Goal: Transaction & Acquisition: Obtain resource

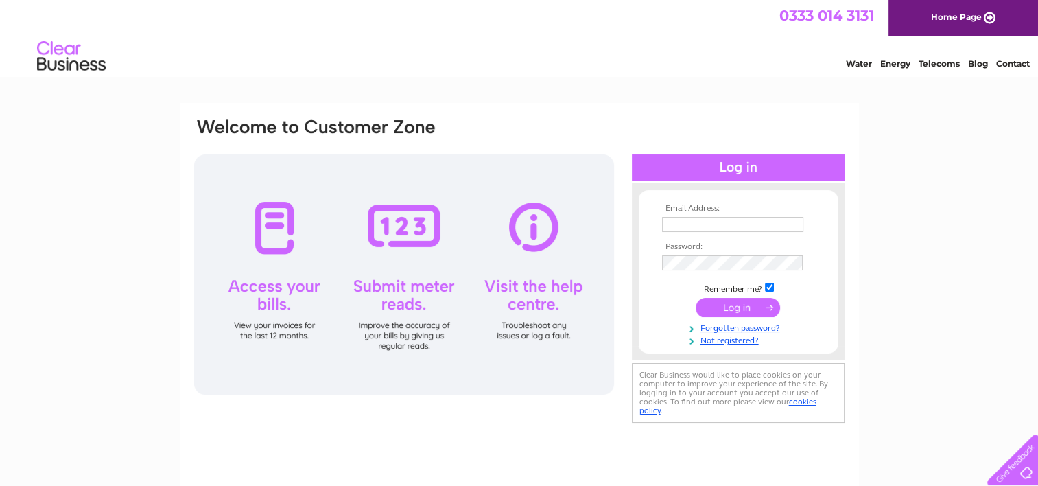
type input "[EMAIL_ADDRESS][DOMAIN_NAME]"
click at [274, 235] on div at bounding box center [404, 274] width 420 height 240
click at [734, 305] on input "submit" at bounding box center [738, 307] width 84 height 19
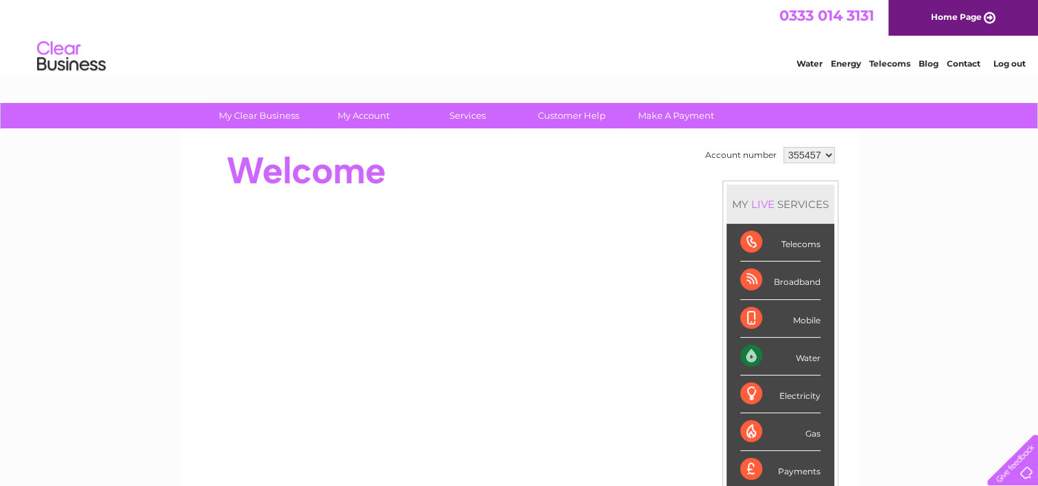
click at [791, 352] on div "Water" at bounding box center [781, 357] width 80 height 38
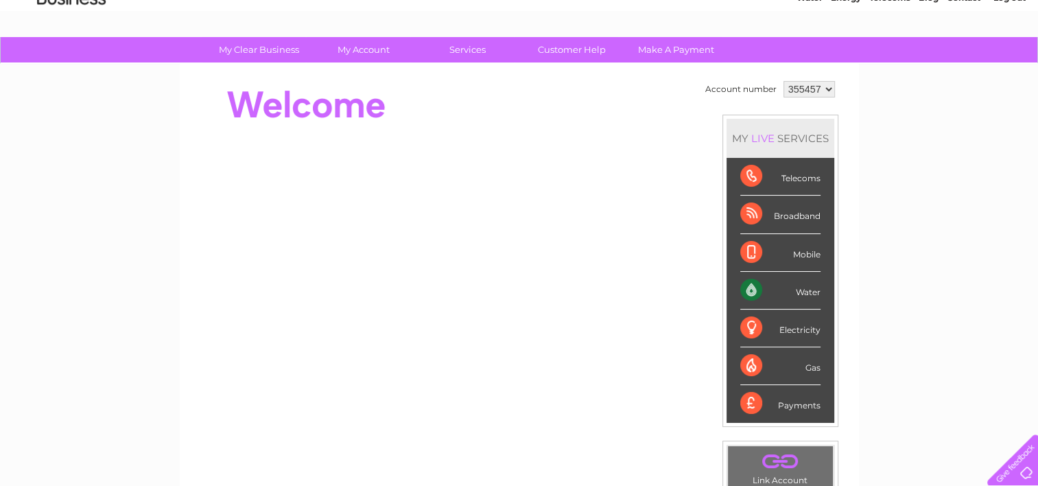
scroll to position [39, 0]
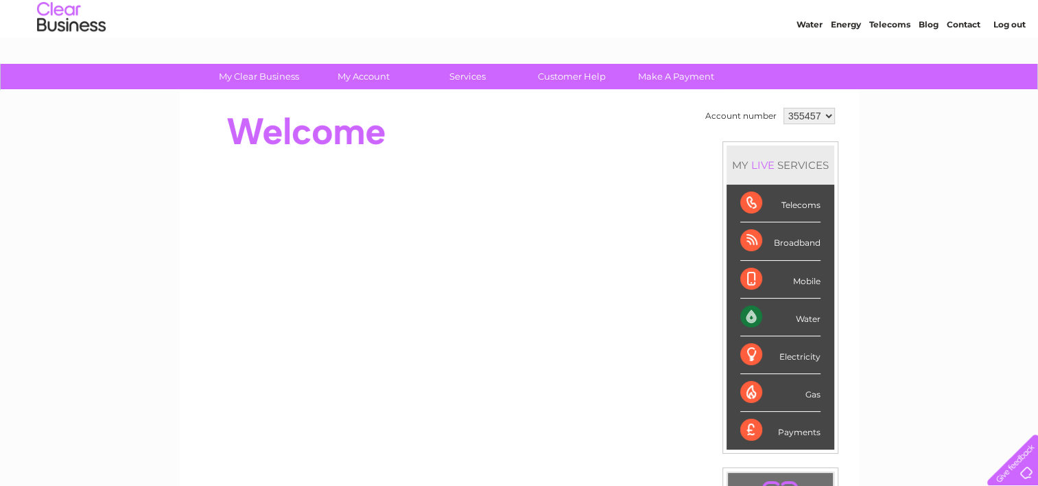
click at [804, 318] on div "Water" at bounding box center [781, 318] width 80 height 38
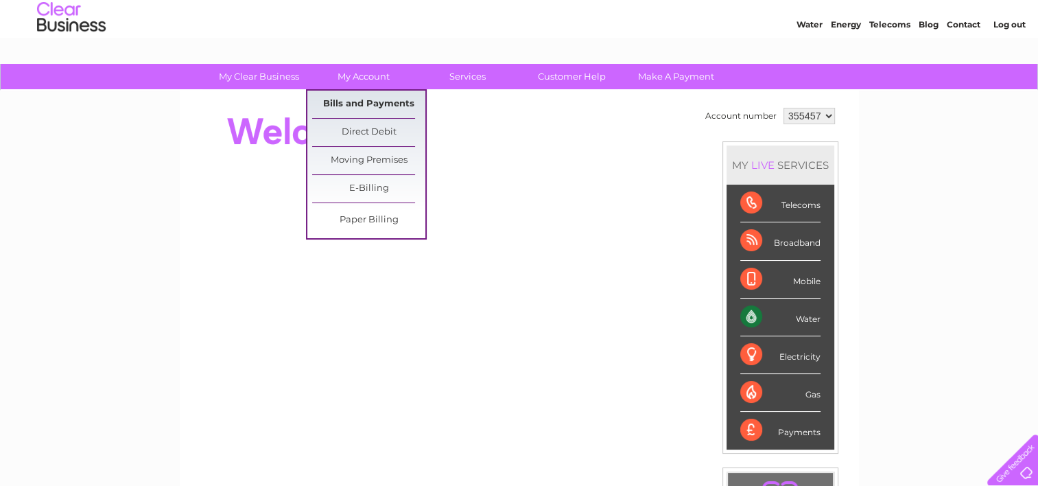
click at [371, 101] on link "Bills and Payments" at bounding box center [368, 104] width 113 height 27
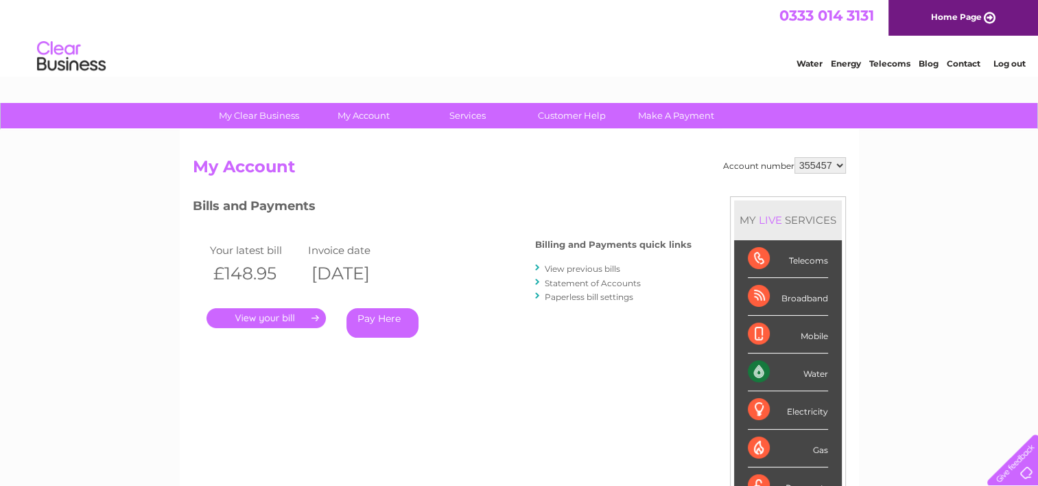
click at [279, 317] on link "." at bounding box center [266, 318] width 119 height 20
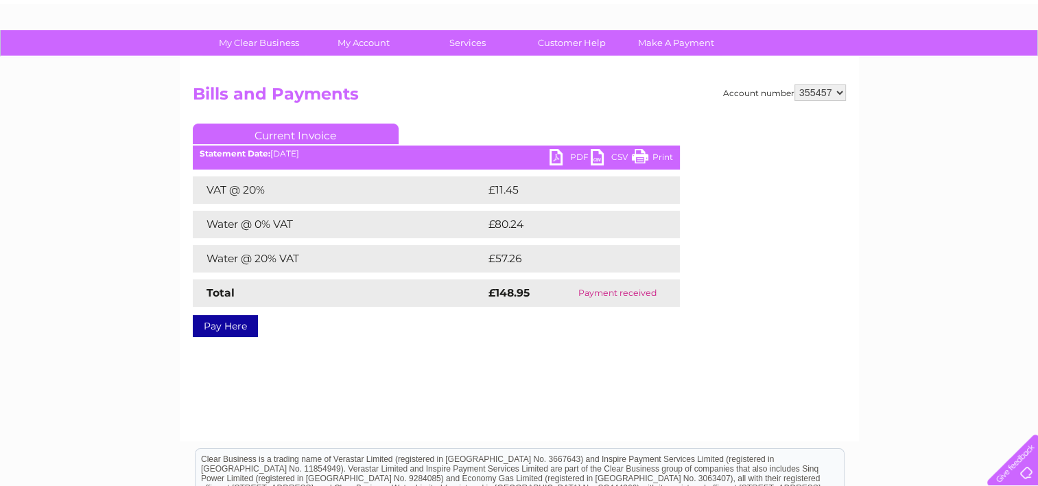
scroll to position [45, 0]
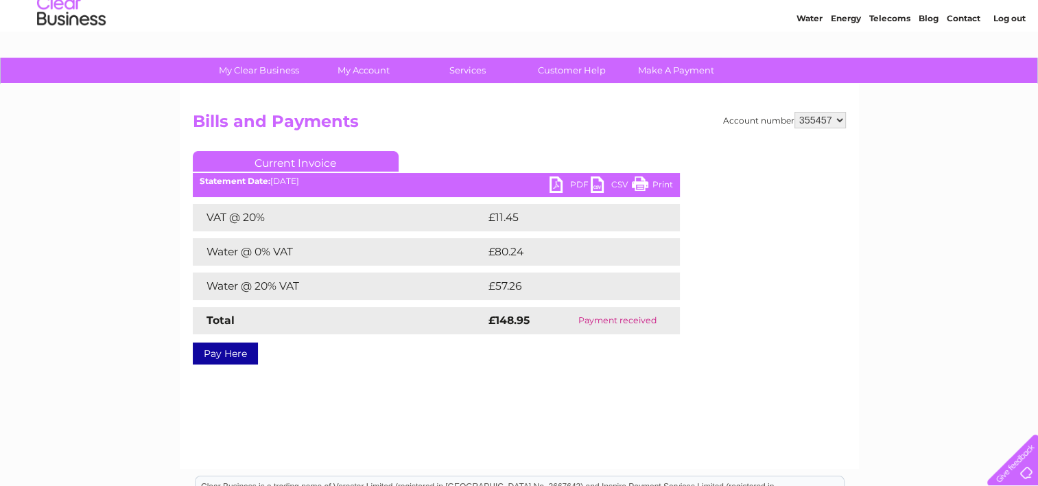
click at [557, 183] on link "PDF" at bounding box center [570, 186] width 41 height 20
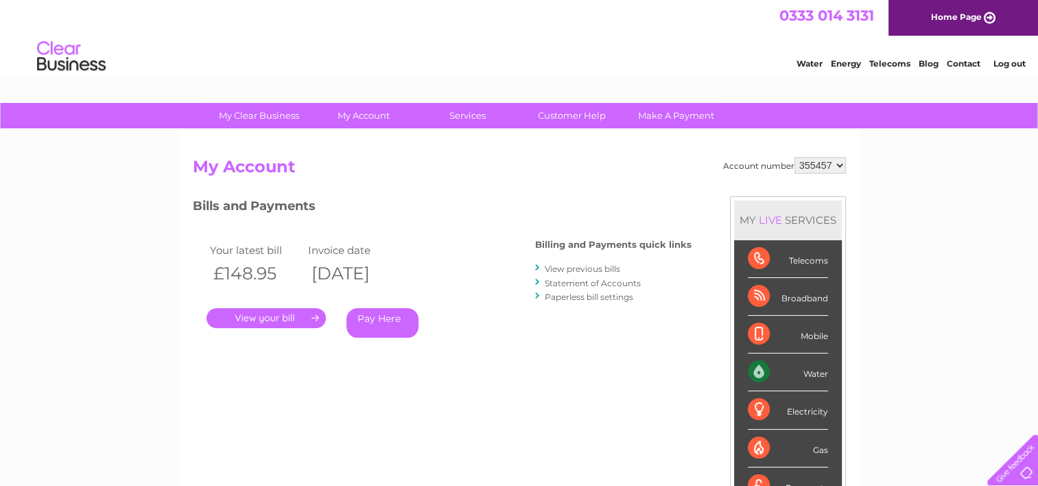
click at [581, 269] on link "View previous bills" at bounding box center [582, 269] width 75 height 10
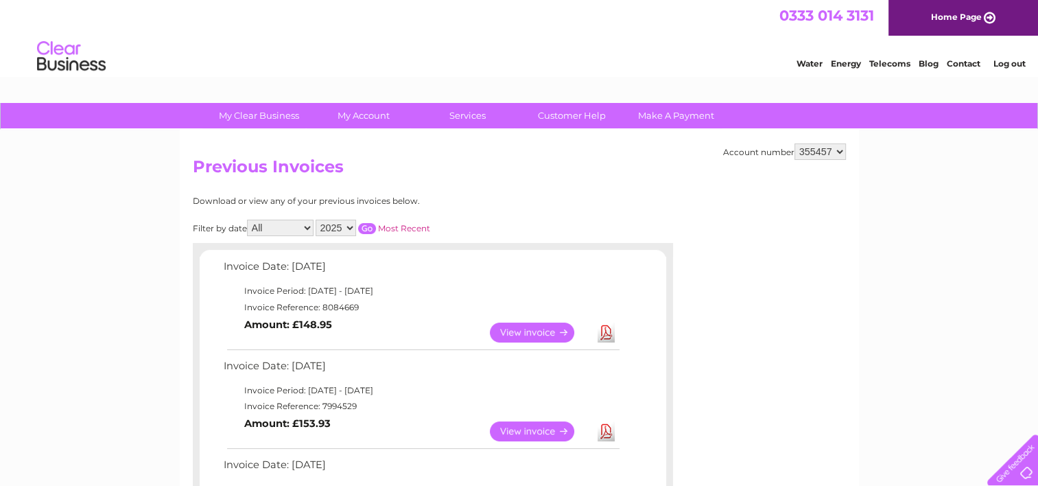
click at [538, 428] on link "View" at bounding box center [540, 431] width 101 height 20
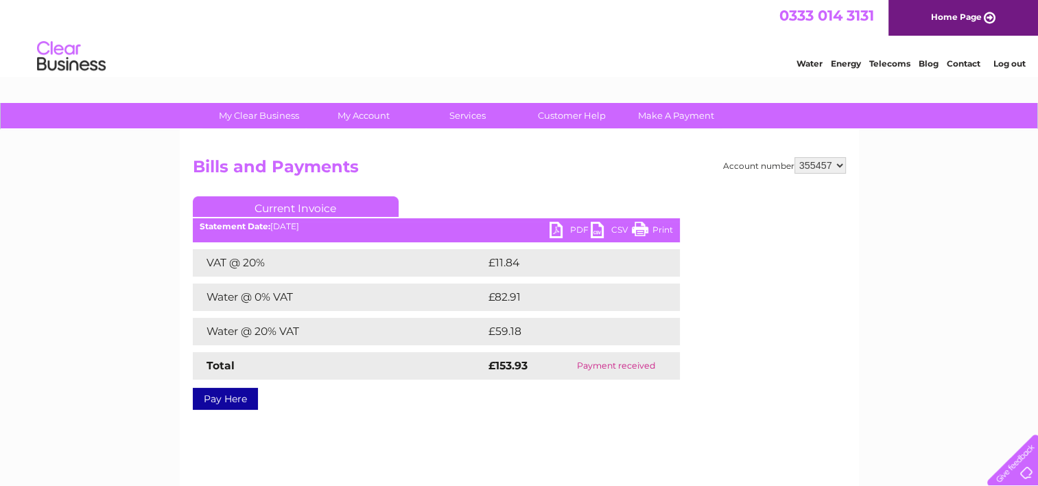
click at [550, 226] on link "PDF" at bounding box center [570, 232] width 41 height 20
